Goal: Register for event/course

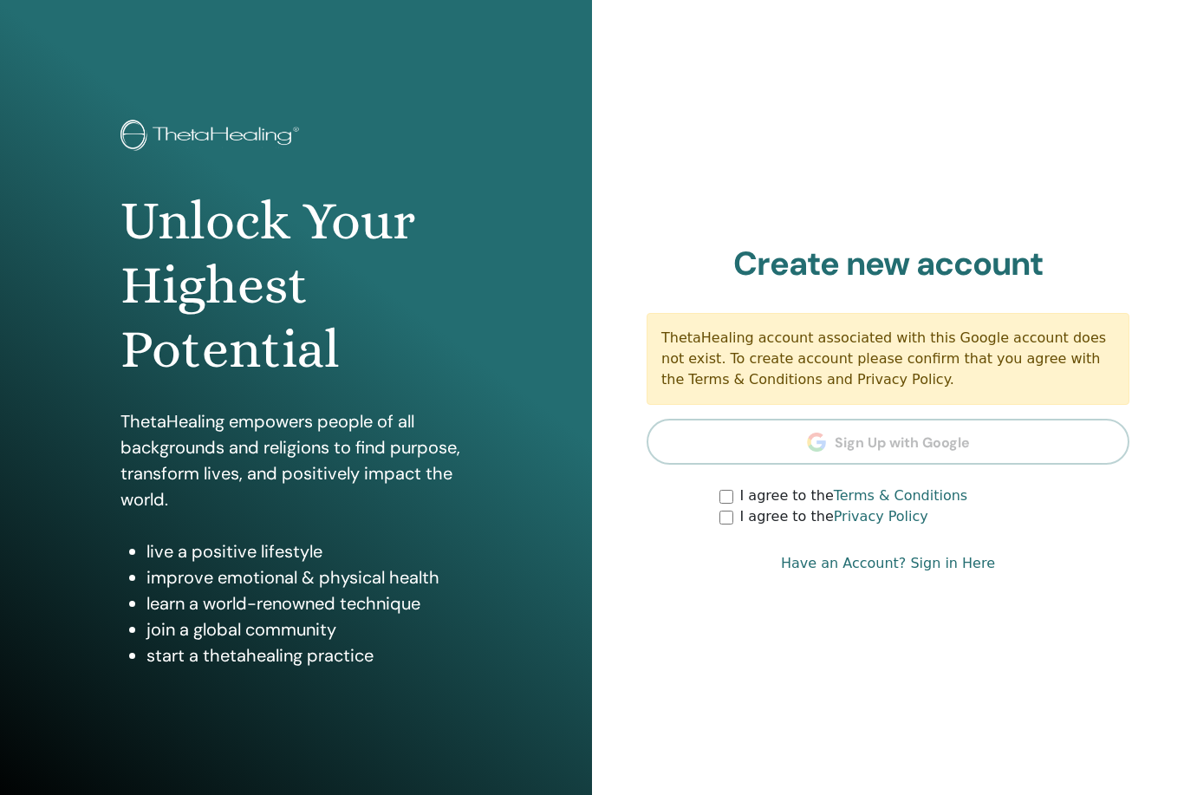
click at [706, 491] on form "I agree to the Terms & Conditions I agree to the Privacy Policy" at bounding box center [888, 506] width 483 height 42
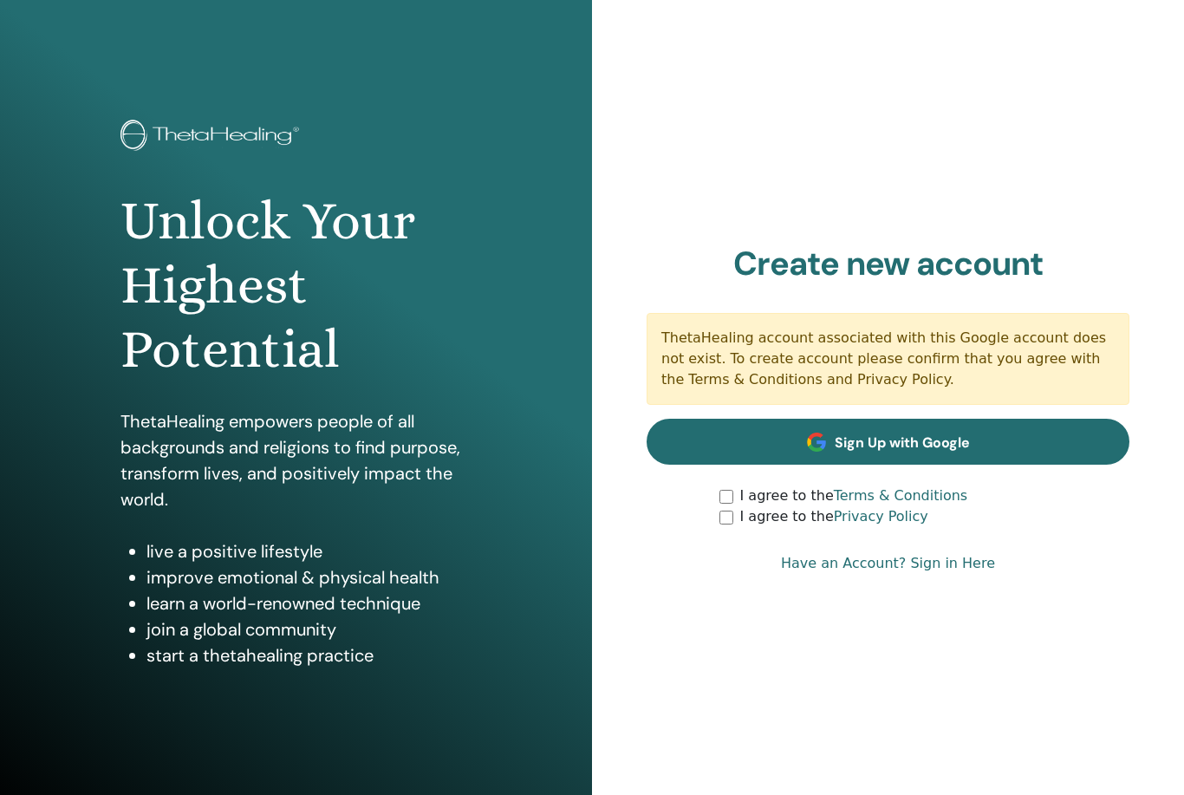
click at [854, 439] on span "Sign Up with Google" at bounding box center [902, 442] width 135 height 18
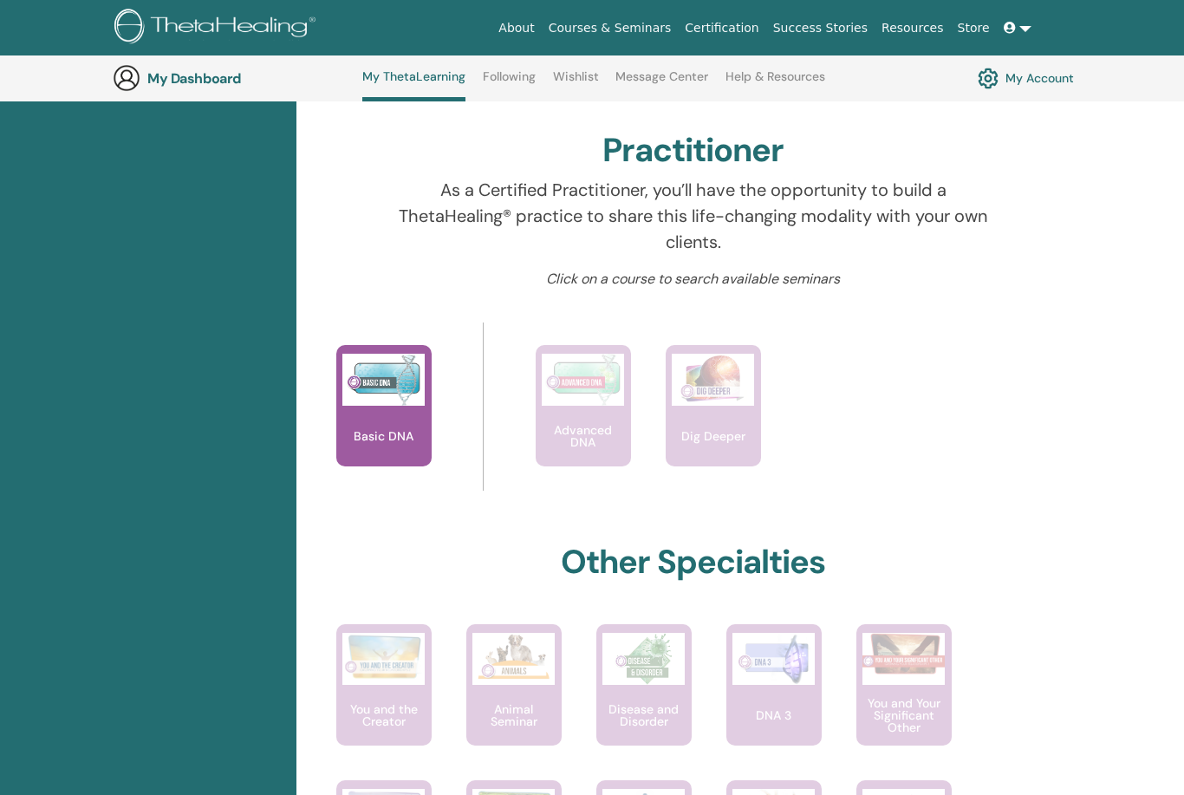
scroll to position [539, 0]
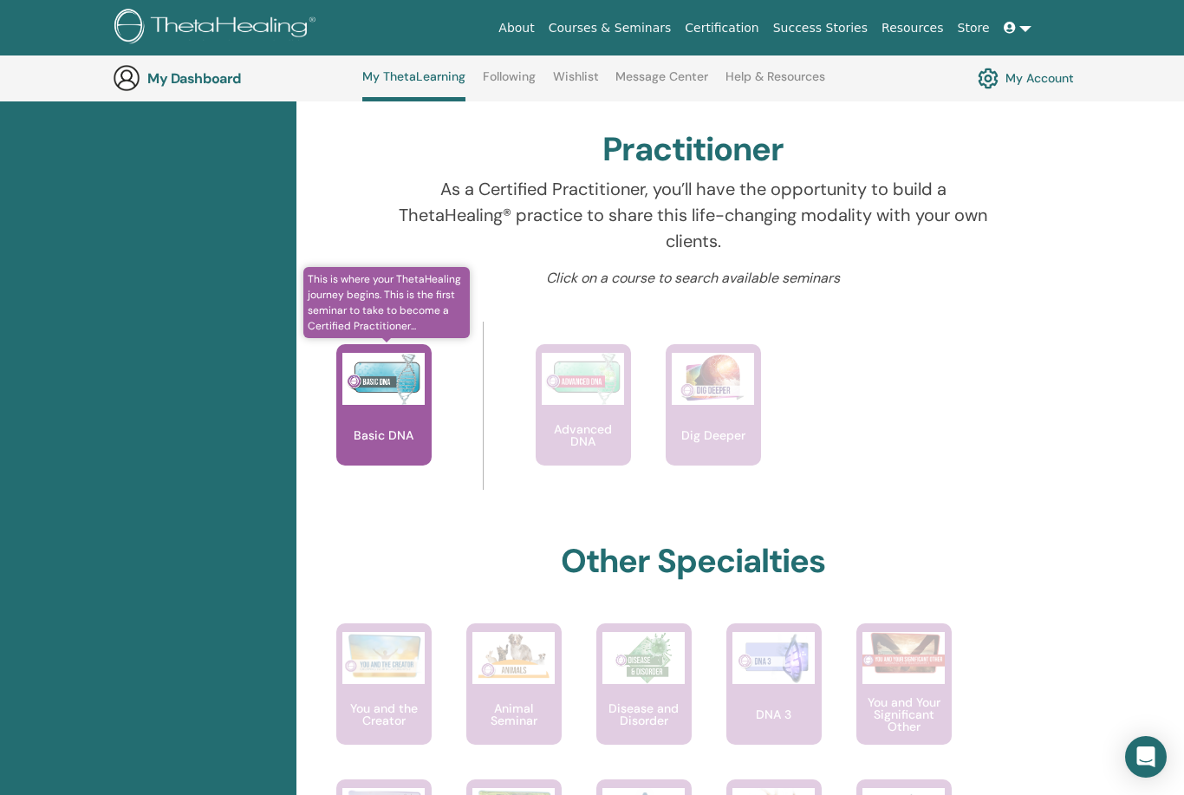
click at [387, 429] on p "Basic DNA" at bounding box center [384, 435] width 74 height 12
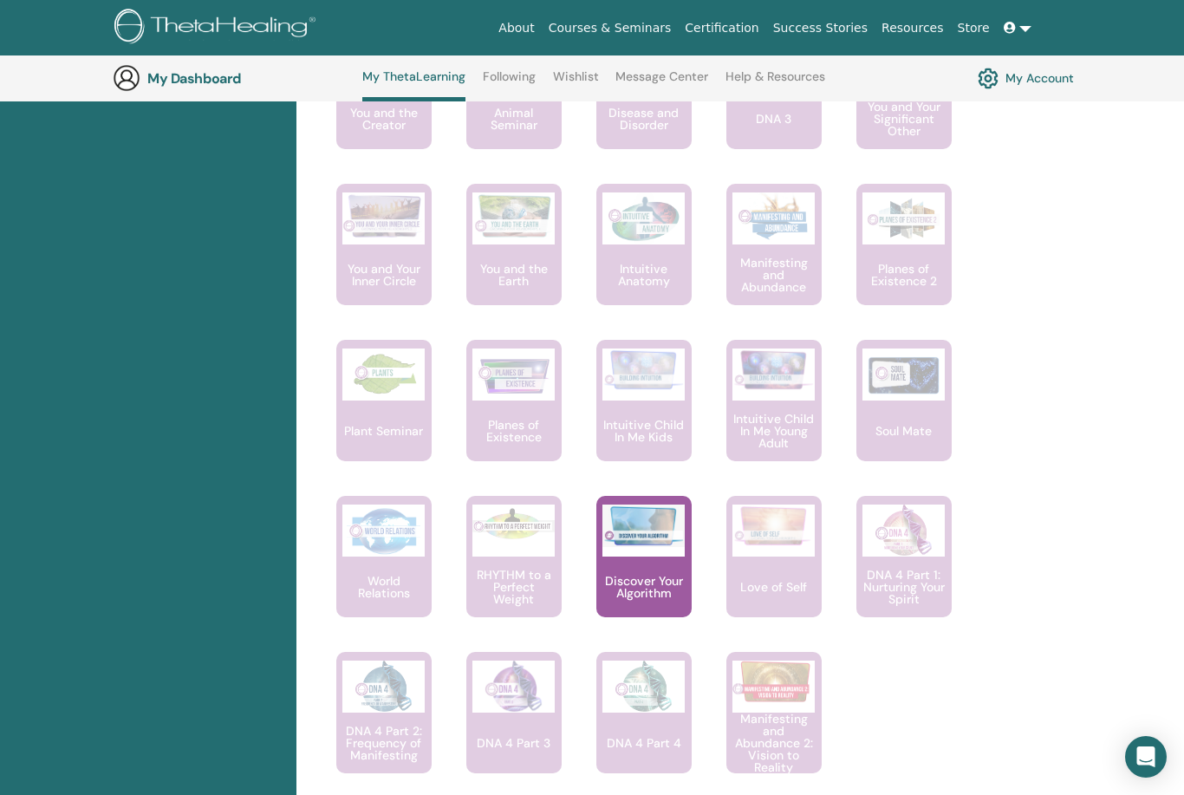
scroll to position [1134, 0]
click at [672, 542] on img at bounding box center [643, 526] width 82 height 42
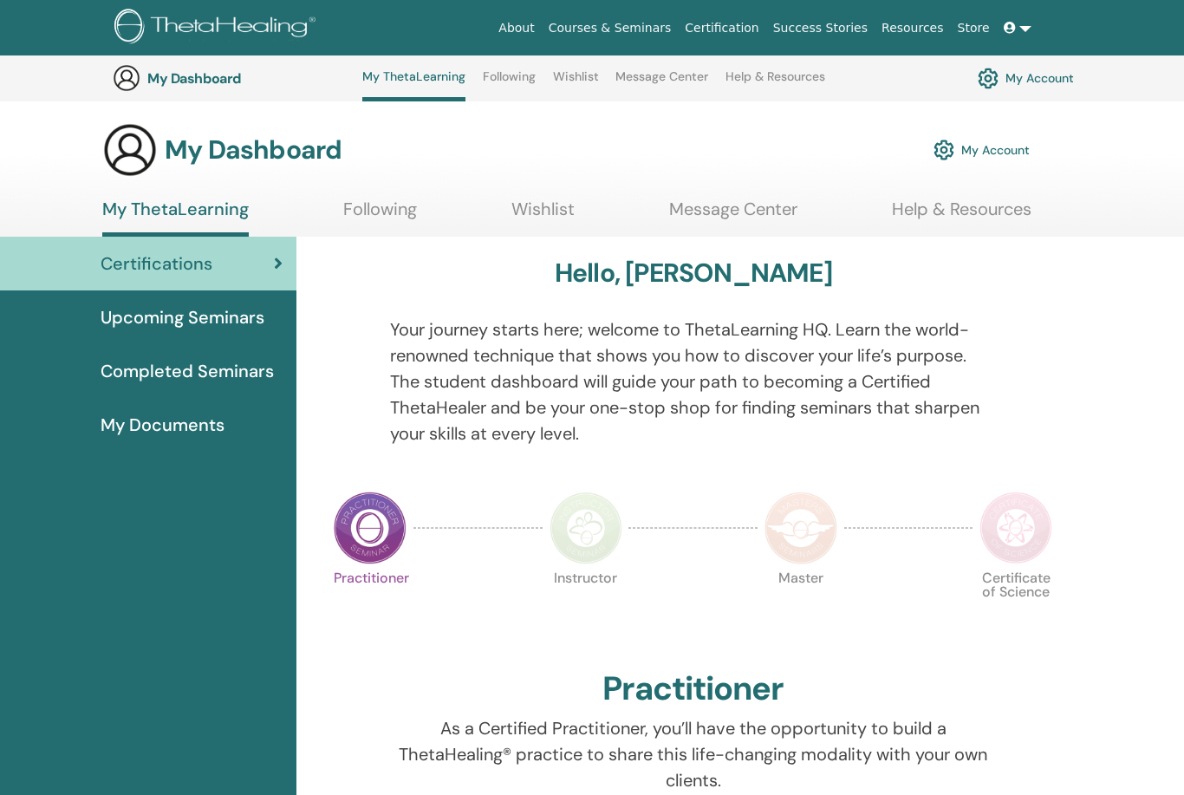
scroll to position [1189, 0]
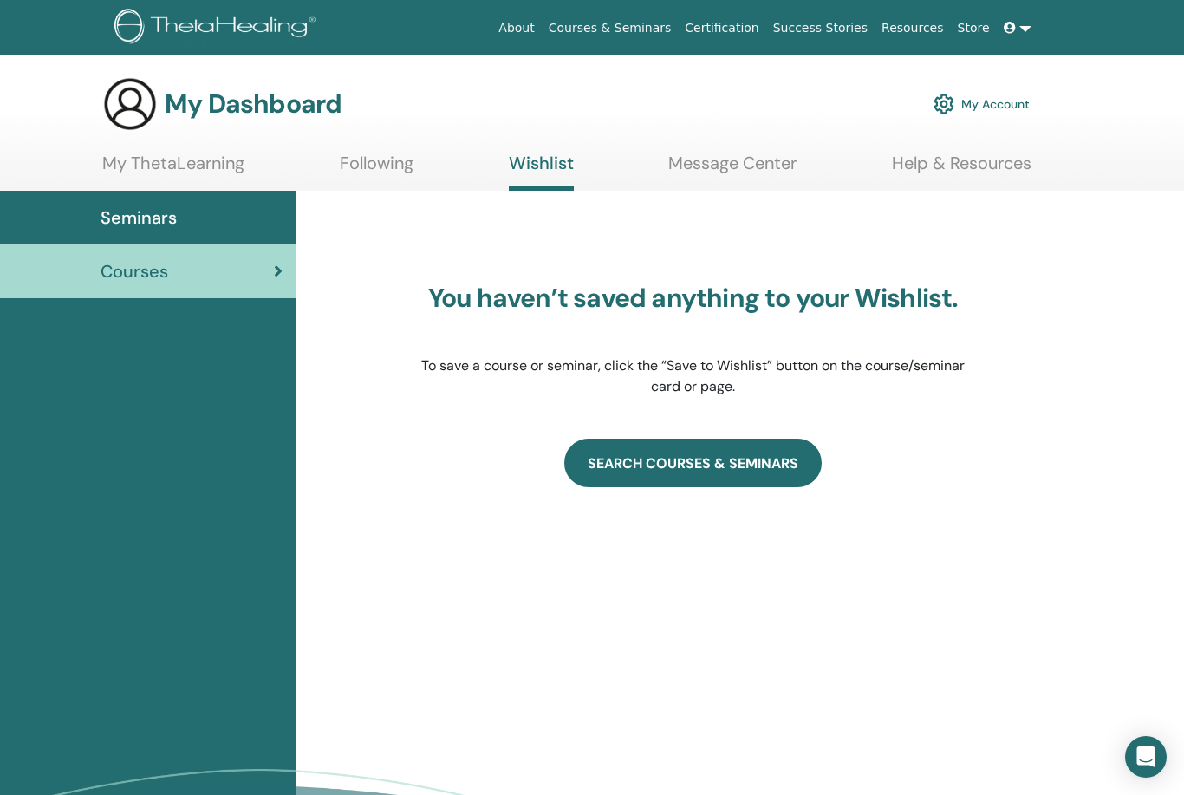
click at [637, 454] on link "SEARCH COURSES & SEMINARS" at bounding box center [692, 463] width 257 height 49
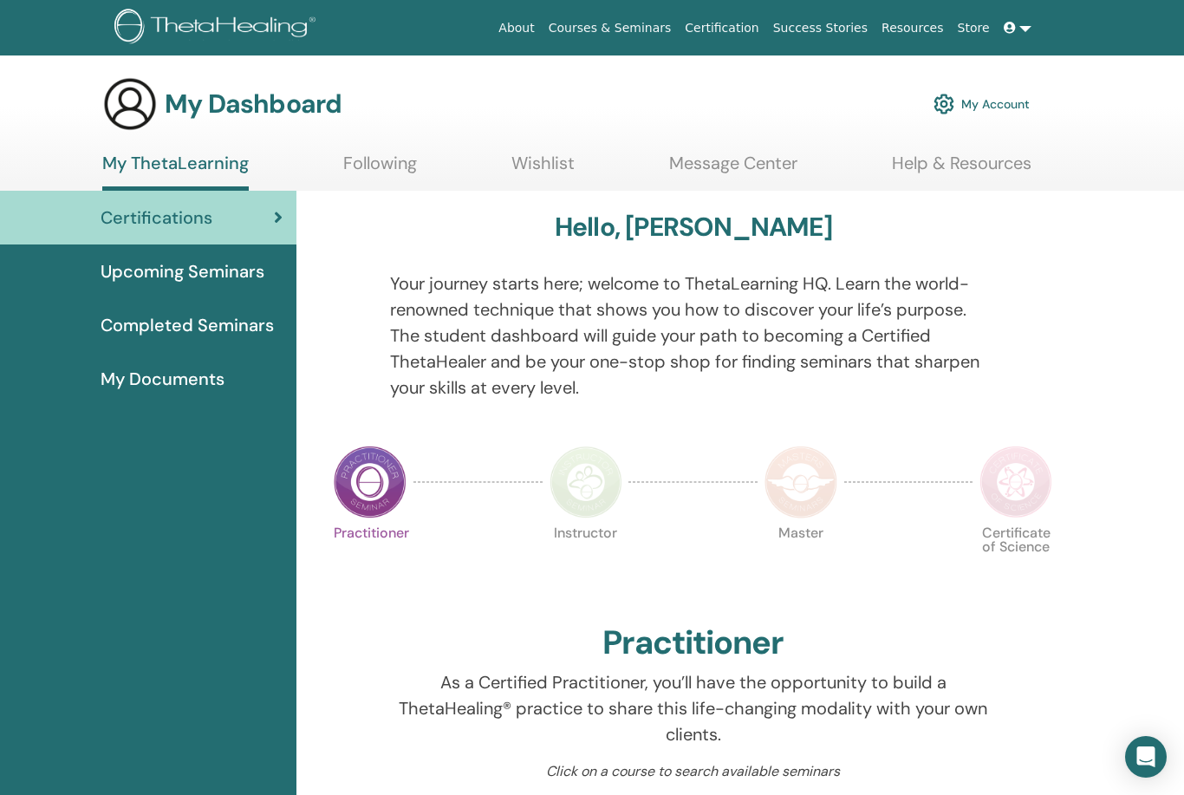
click at [202, 271] on span "Upcoming Seminars" at bounding box center [183, 271] width 164 height 26
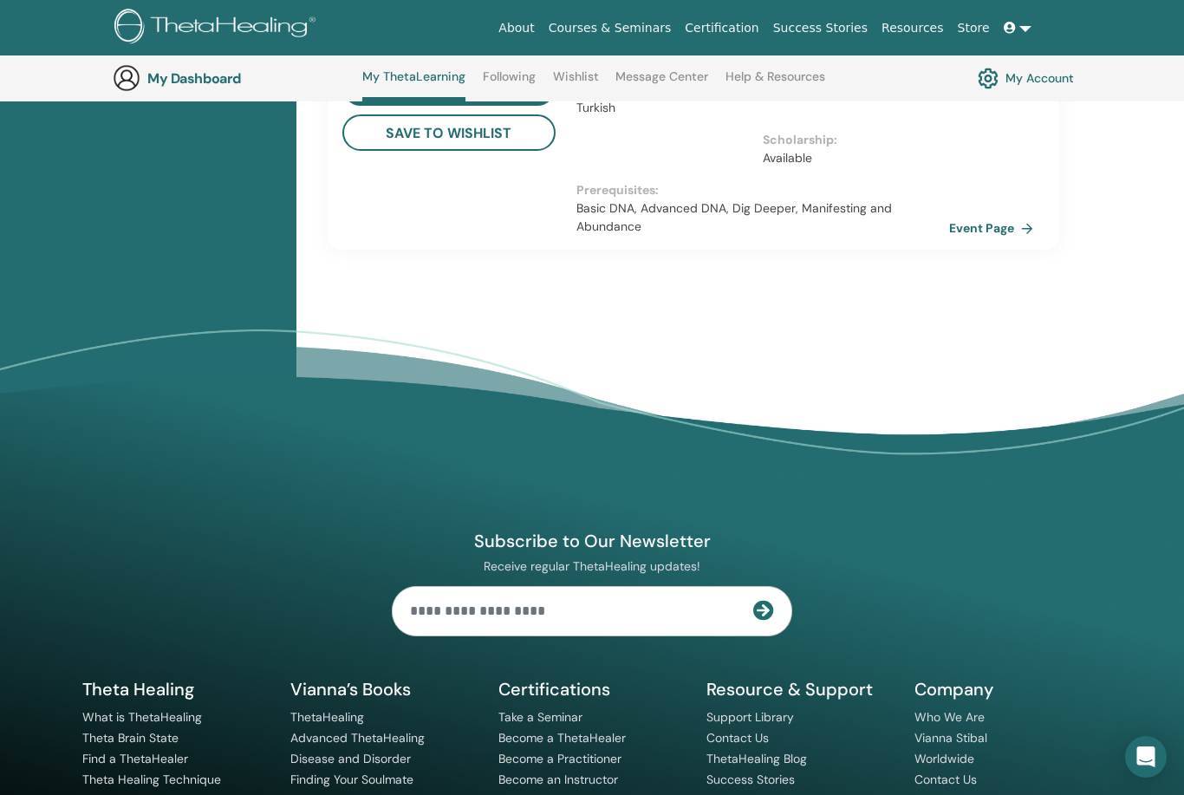
scroll to position [1438, 0]
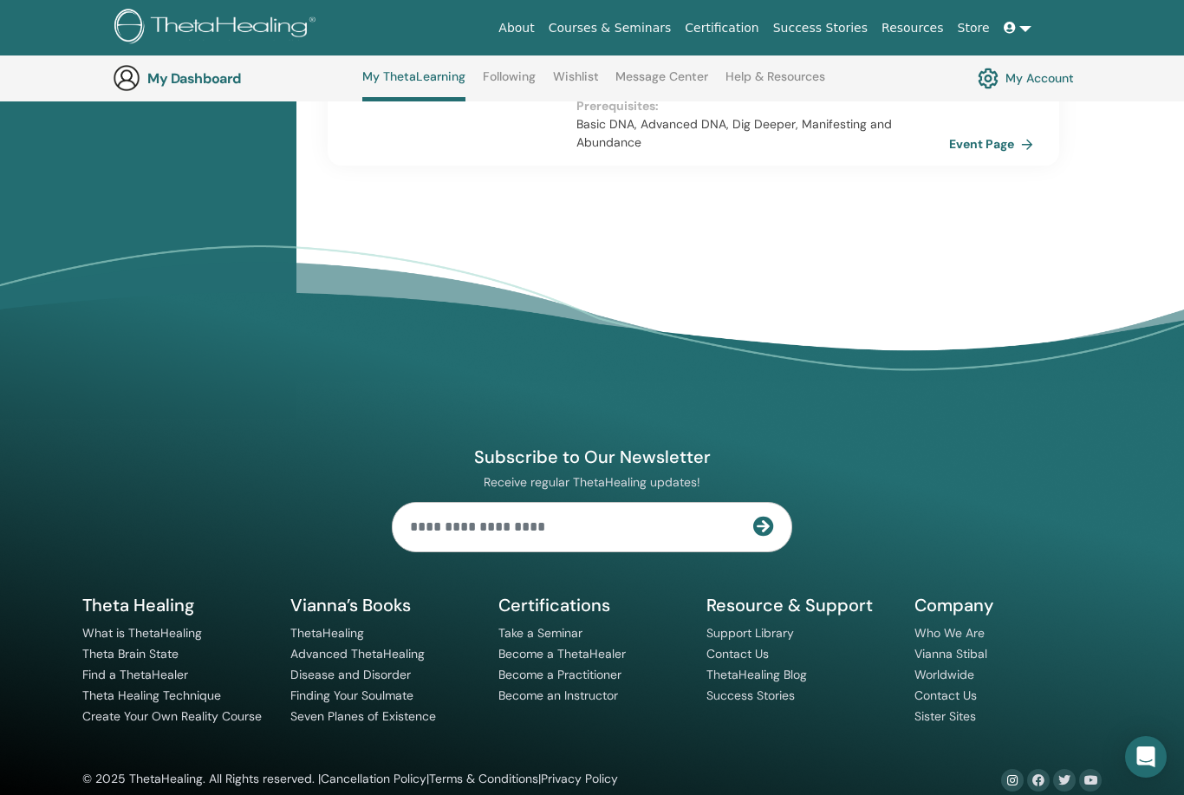
scroll to position [1494, 0]
